Goal: Task Accomplishment & Management: Use online tool/utility

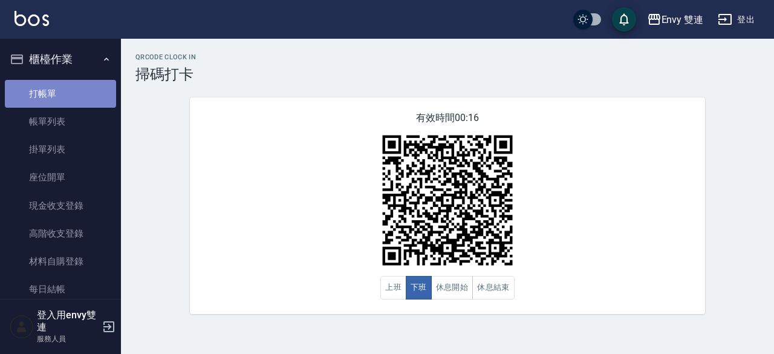
click at [74, 95] on link "打帳單" at bounding box center [60, 94] width 111 height 28
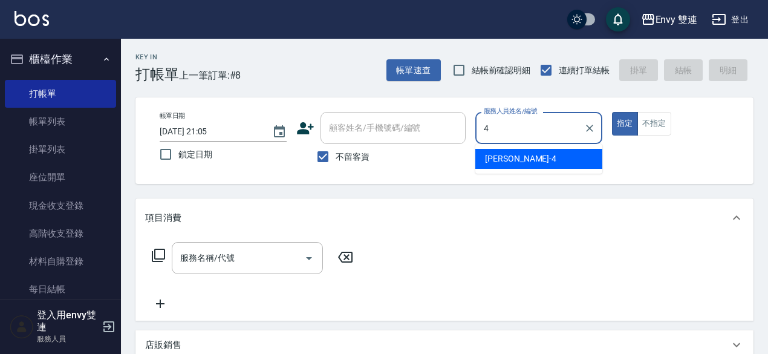
type input "[PERSON_NAME]-4"
type button "true"
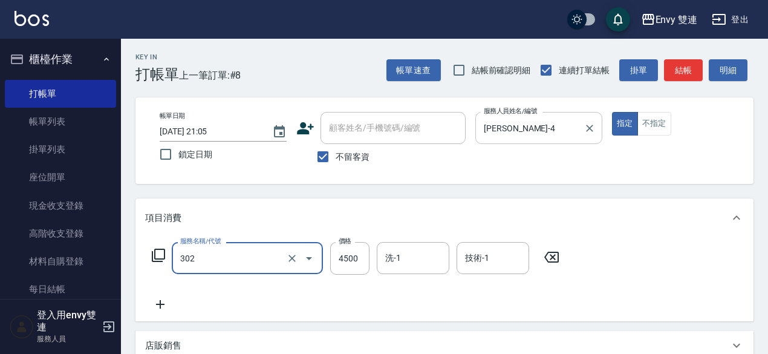
type input "水質感熱塑燙(302)"
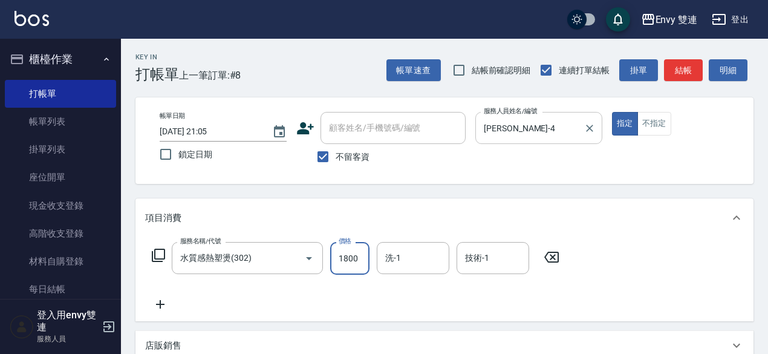
type input "1800"
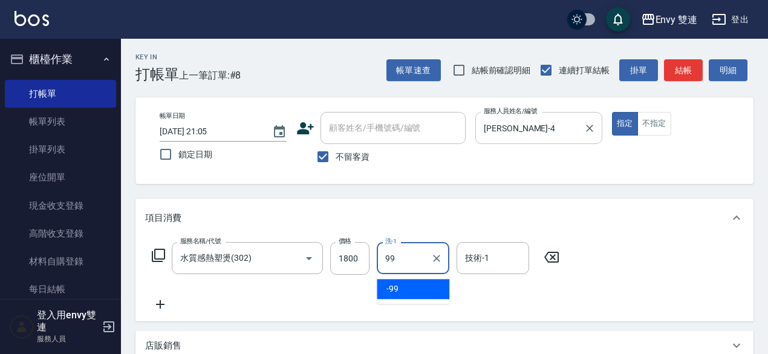
type input "-99"
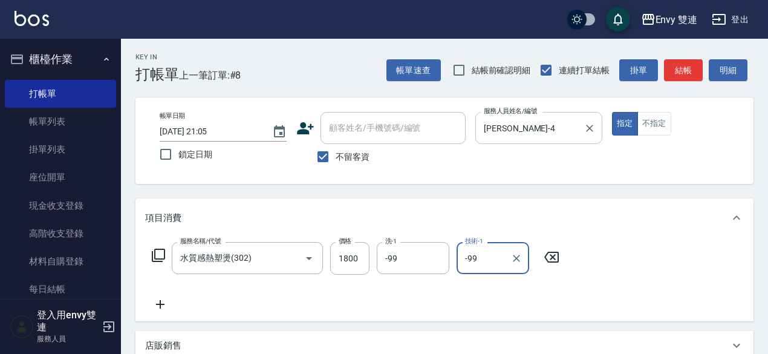
type input "-99"
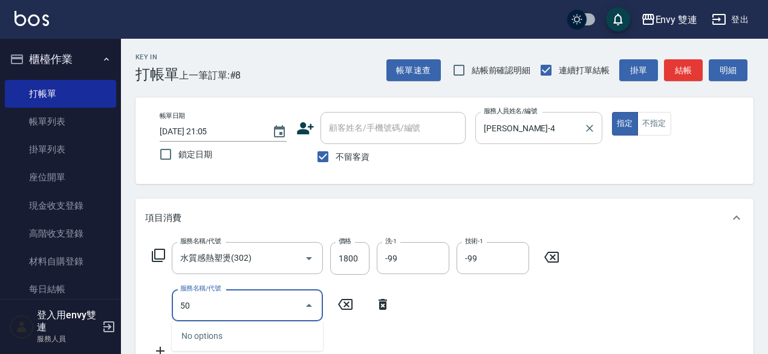
type input "5"
type input "染髮(401)"
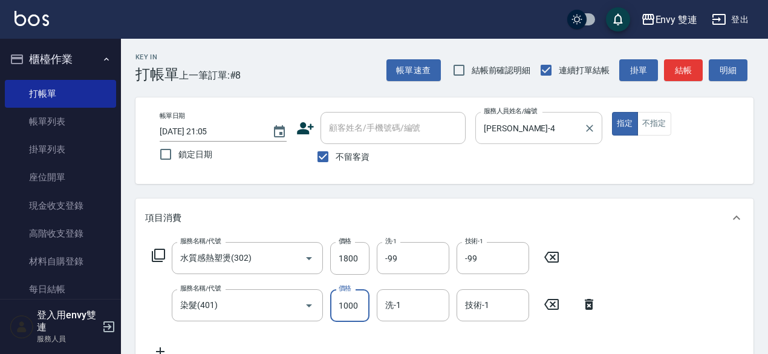
type input "1000"
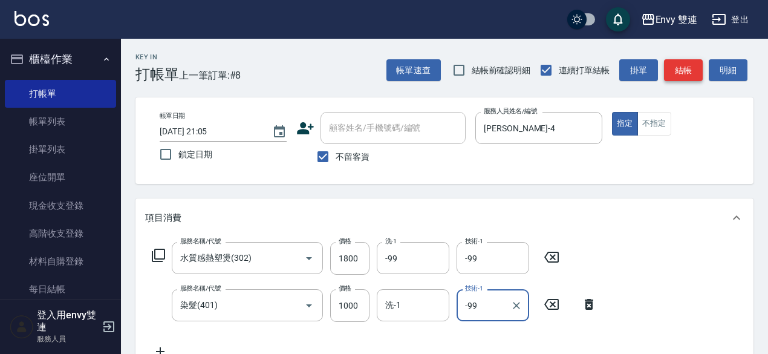
type input "-99"
click at [680, 72] on button "結帳" at bounding box center [683, 70] width 39 height 22
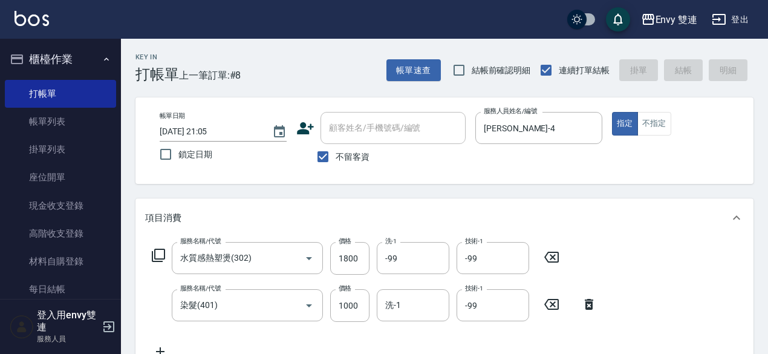
type input "2025/10/06 21:06"
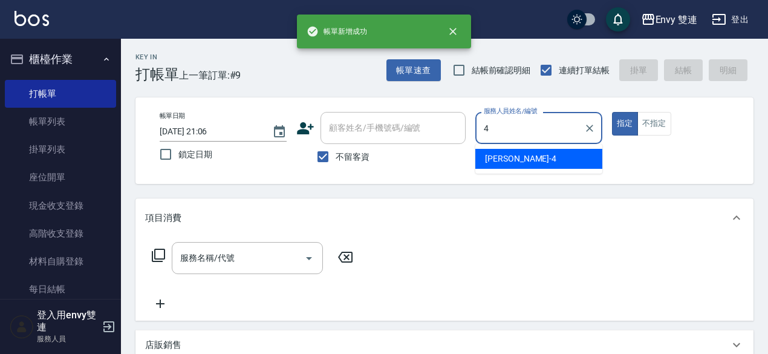
type input "Allan-4"
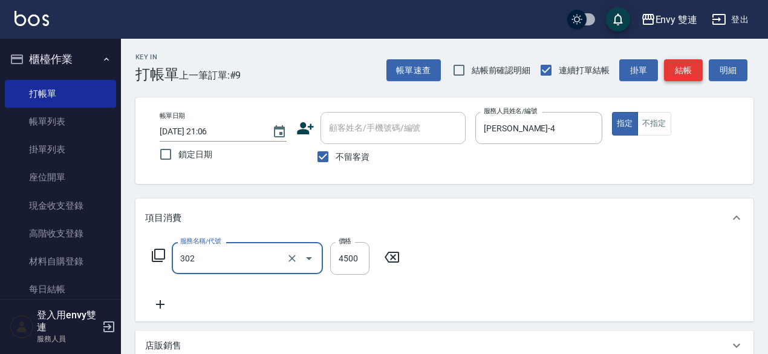
type input "水質感熱塑燙(302)"
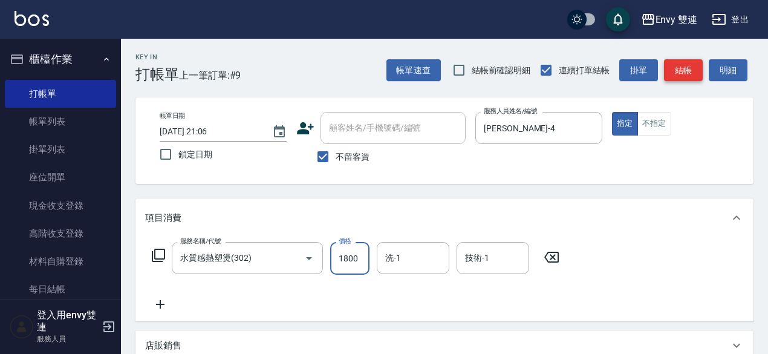
type input "1800"
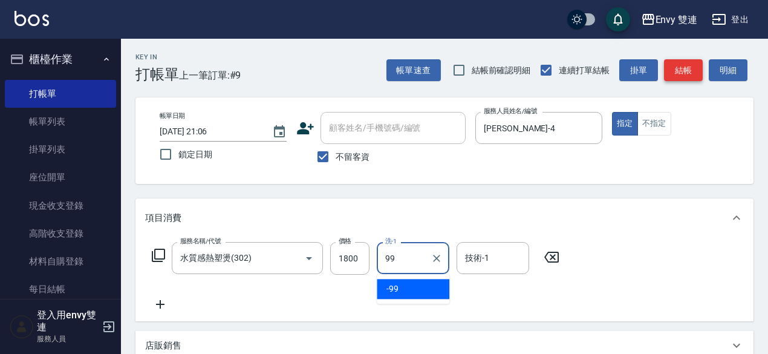
type input "-99"
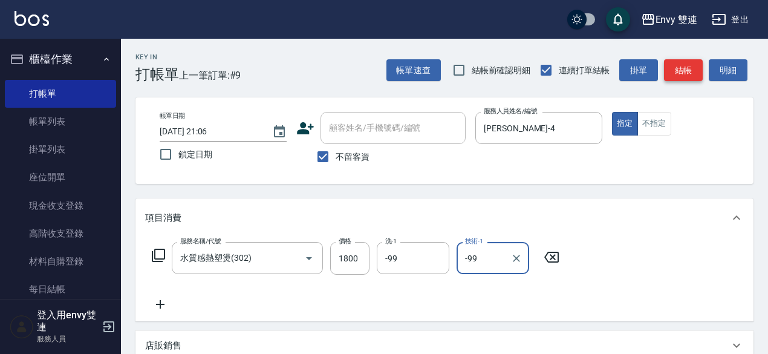
type input "-99"
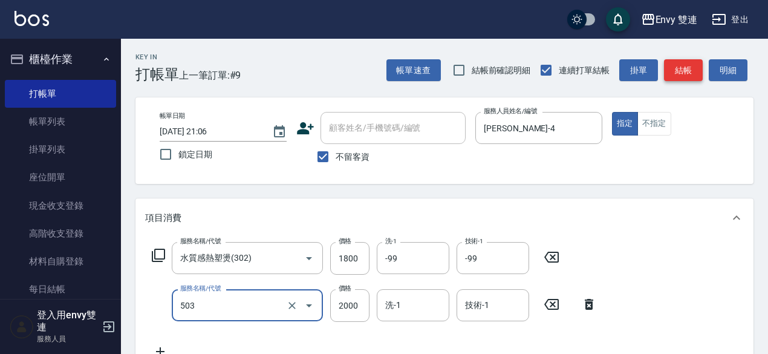
type input "日本結構二段式(503)"
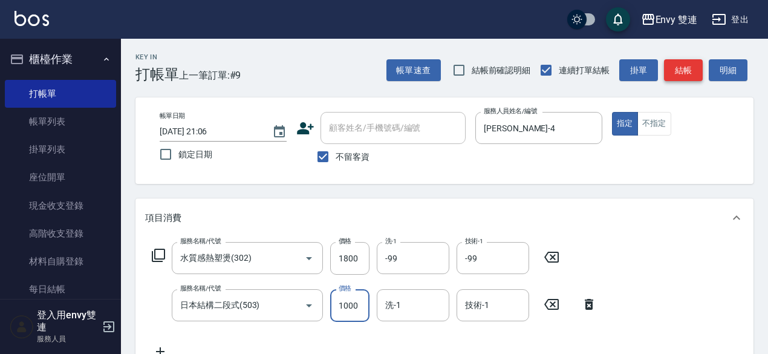
type input "1000"
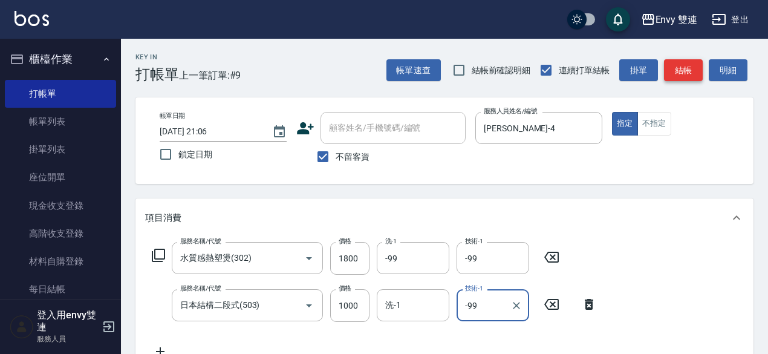
type input "-99"
click at [699, 62] on button "結帳" at bounding box center [683, 70] width 39 height 22
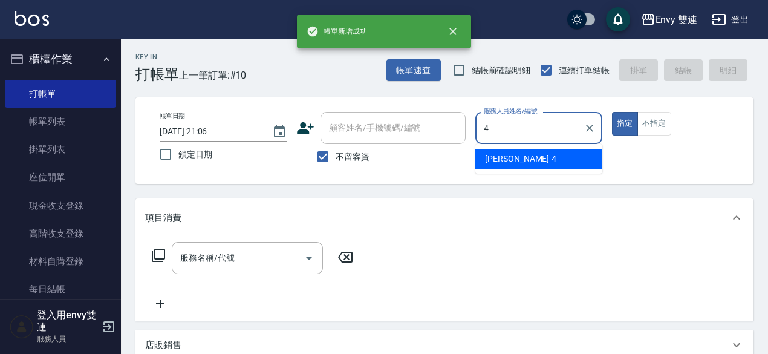
type input "Allan-4"
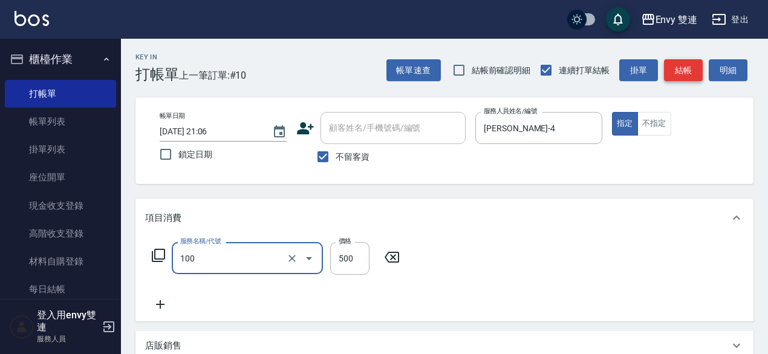
type input "洗＋剪(100)"
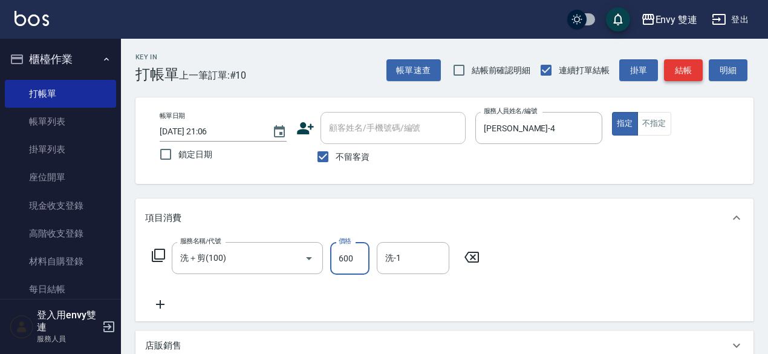
type input "600"
type input "-99"
click at [686, 71] on button "結帳" at bounding box center [683, 70] width 39 height 22
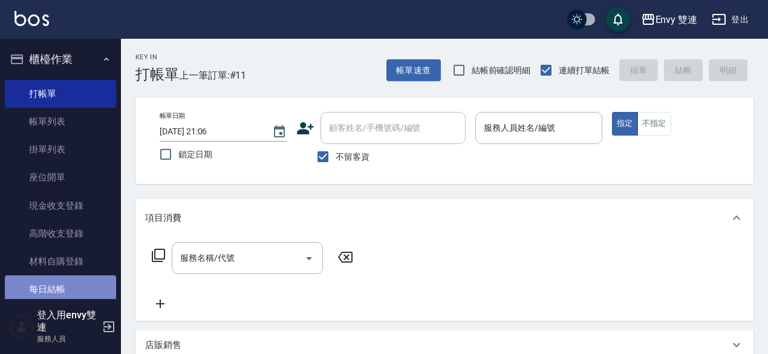
click at [61, 294] on link "每日結帳" at bounding box center [60, 289] width 111 height 28
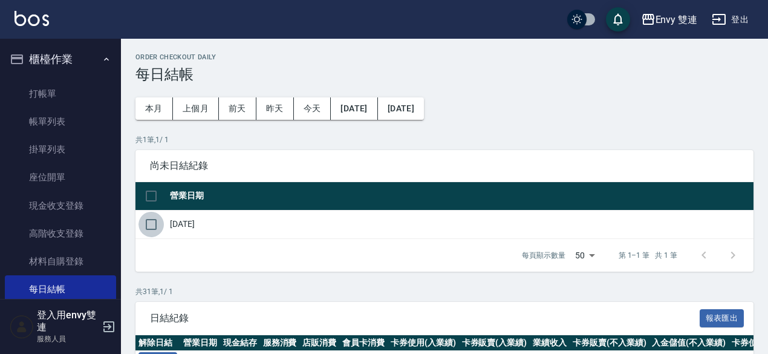
click at [151, 227] on input "checkbox" at bounding box center [151, 224] width 25 height 25
checkbox input "true"
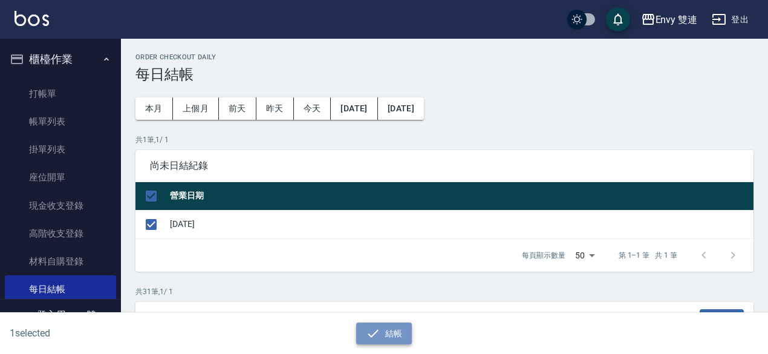
click at [392, 331] on button "結帳" at bounding box center [384, 333] width 56 height 22
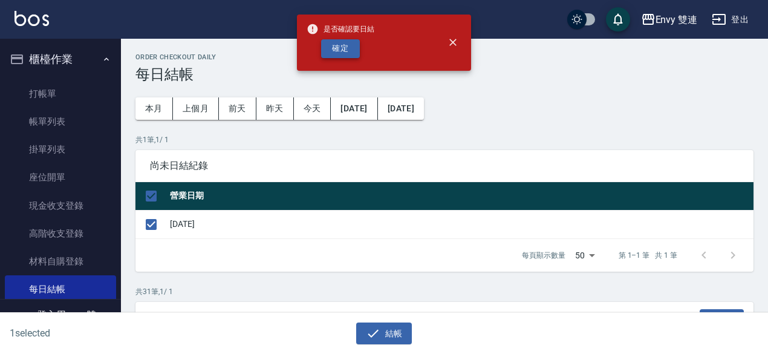
click at [344, 44] on button "確定" at bounding box center [340, 48] width 39 height 19
checkbox input "false"
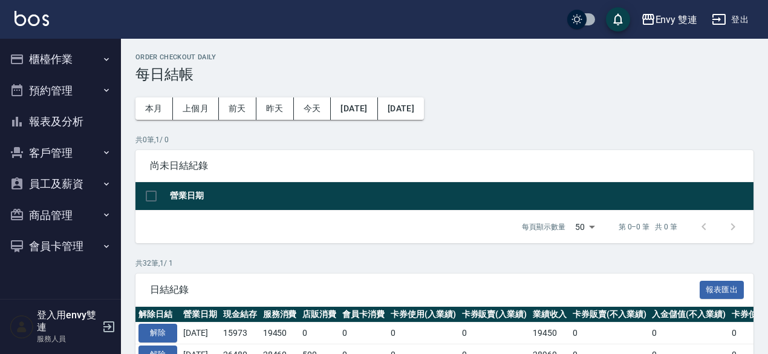
click at [89, 118] on button "報表及分析" at bounding box center [60, 121] width 111 height 31
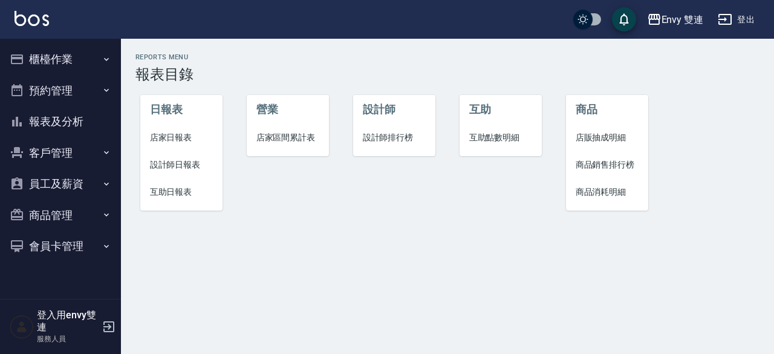
click at [186, 165] on span "設計師日報表" at bounding box center [182, 164] width 64 height 13
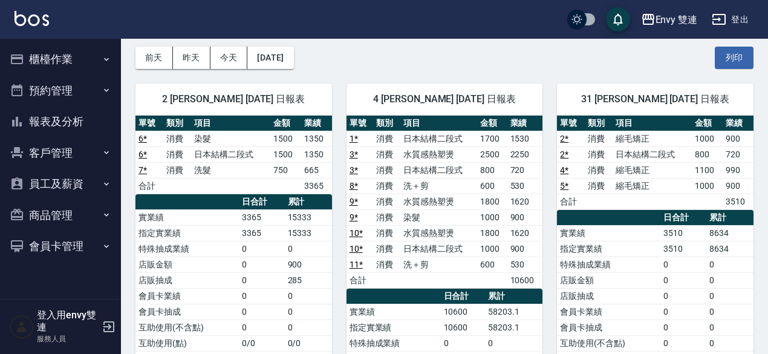
scroll to position [52, 0]
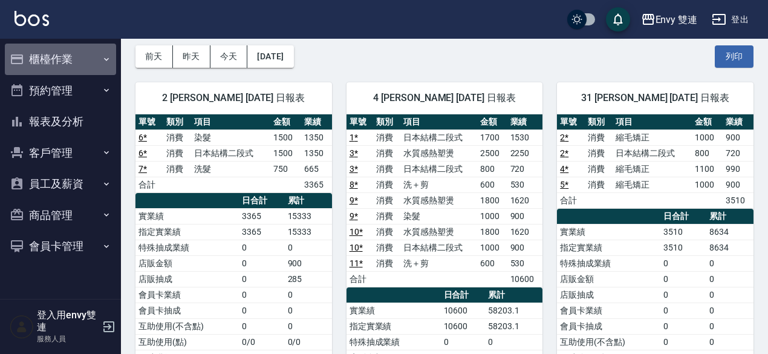
click at [77, 59] on button "櫃檯作業" at bounding box center [60, 59] width 111 height 31
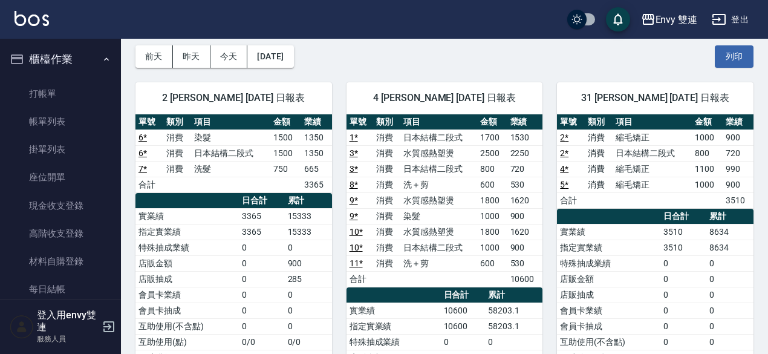
scroll to position [163, 0]
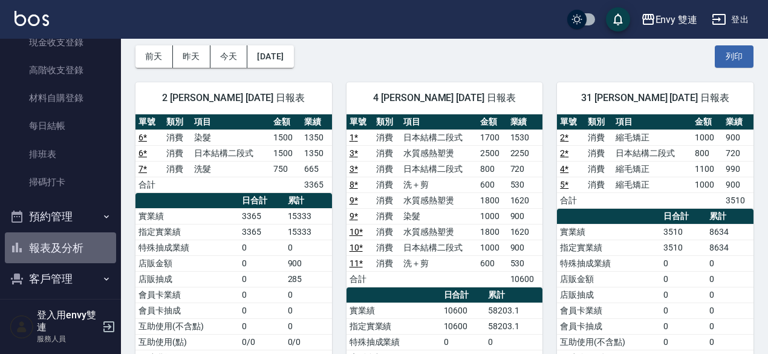
click at [60, 246] on button "報表及分析" at bounding box center [60, 247] width 111 height 31
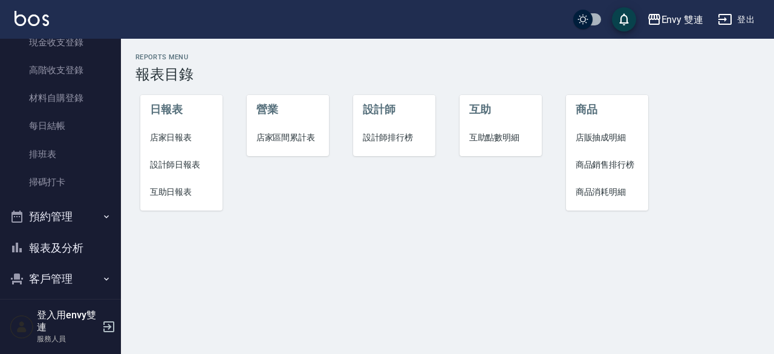
click at [195, 164] on span "設計師日報表" at bounding box center [182, 164] width 64 height 13
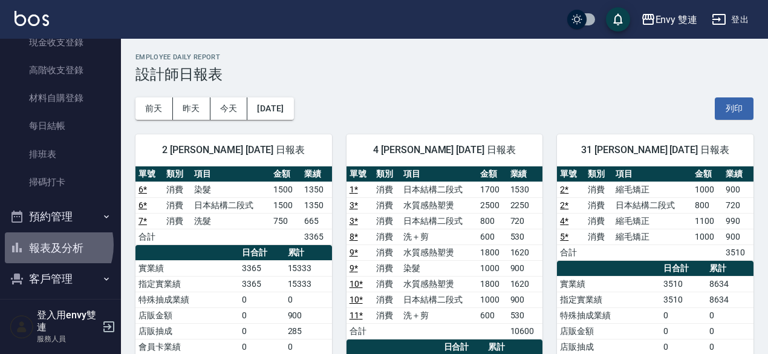
click at [45, 244] on button "報表及分析" at bounding box center [60, 247] width 111 height 31
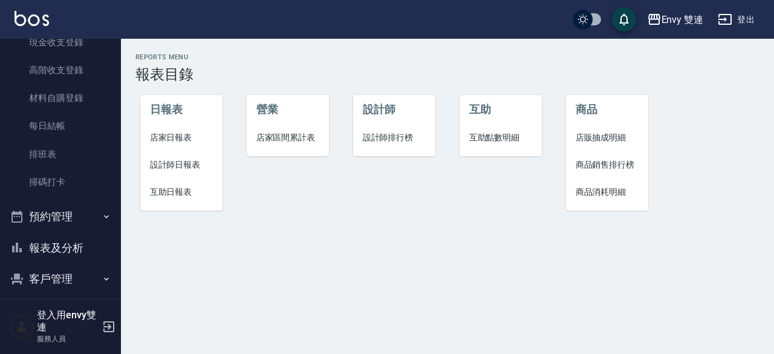
click at [189, 142] on span "店家日報表" at bounding box center [182, 137] width 64 height 13
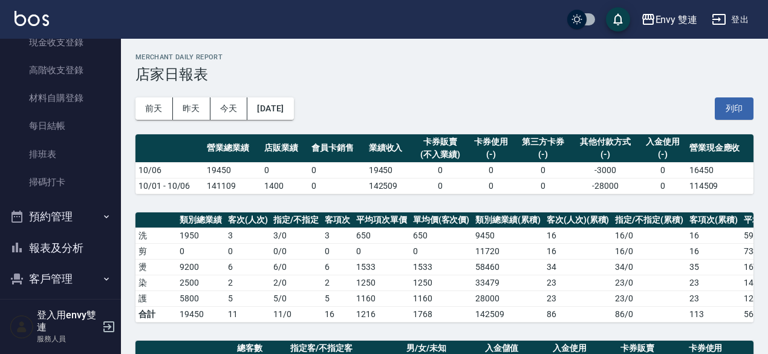
drag, startPoint x: 767, startPoint y: 111, endPoint x: 774, endPoint y: 114, distance: 7.3
click at [768, 114] on html "Envy 雙連 登出 櫃檯作業 打帳單 帳單列表 掛單列表 座位開單 現金收支登錄 高階收支登錄 材料自購登錄 每日結帳 排班表 掃碼打卡 預約管理 預約管理…" at bounding box center [384, 337] width 768 height 674
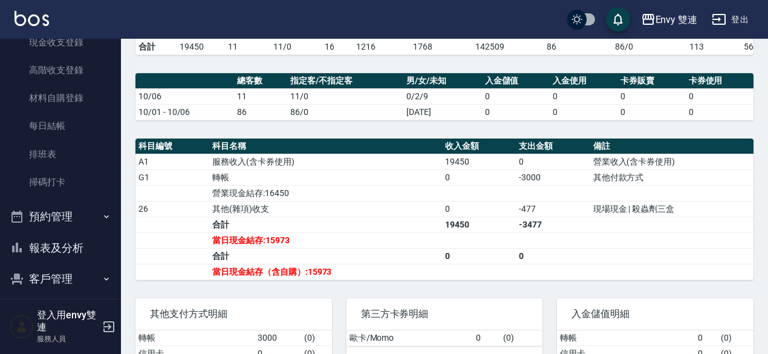
scroll to position [320, 0]
